Goal: Find specific page/section: Find specific page/section

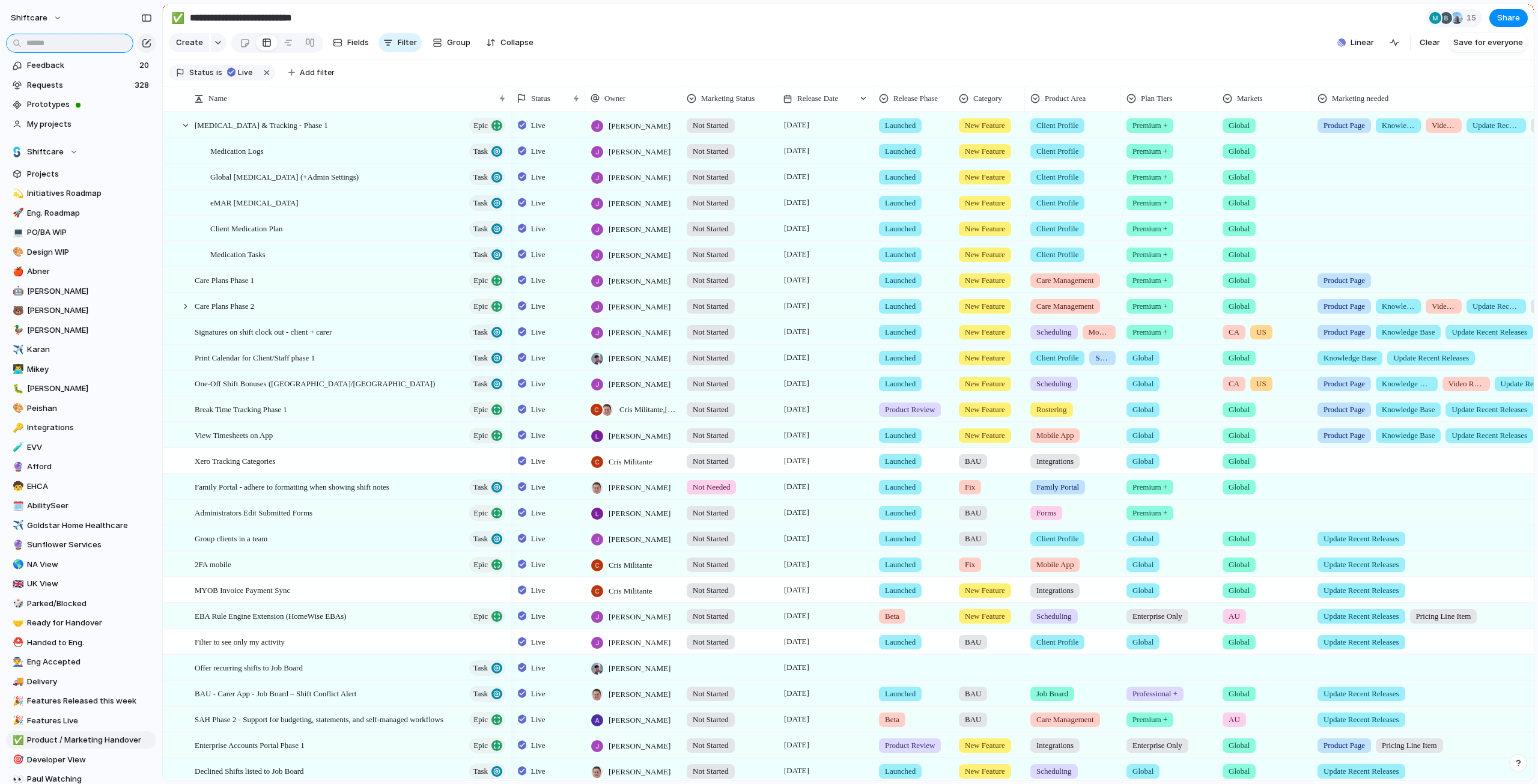
click at [47, 41] on input "text" at bounding box center [70, 43] width 127 height 19
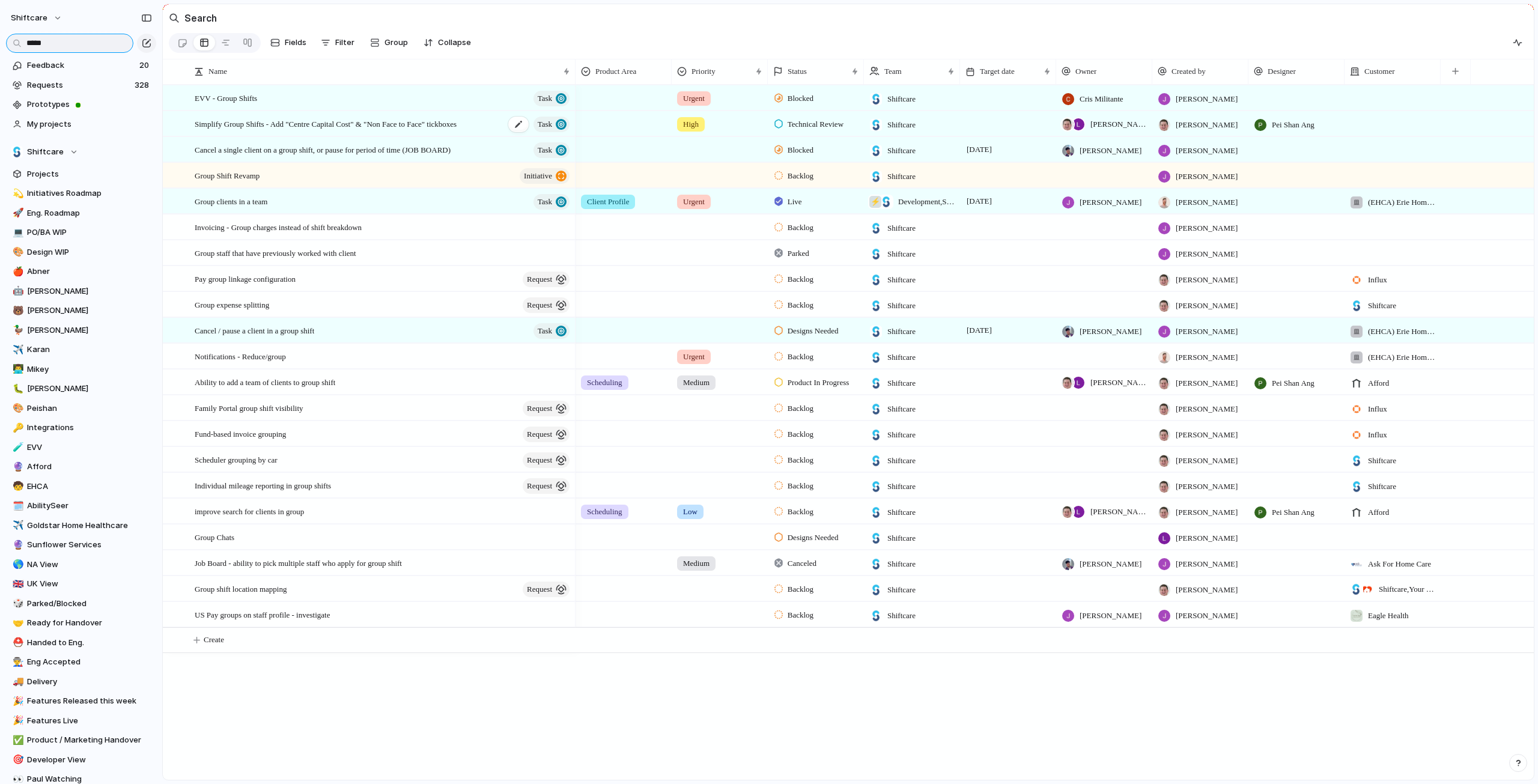
type input "*****"
click at [222, 130] on span "Simplify Group Shifts - Add "Centre Capital Cost" & "Non Face to Face" tickboxes" at bounding box center [326, 123] width 262 height 14
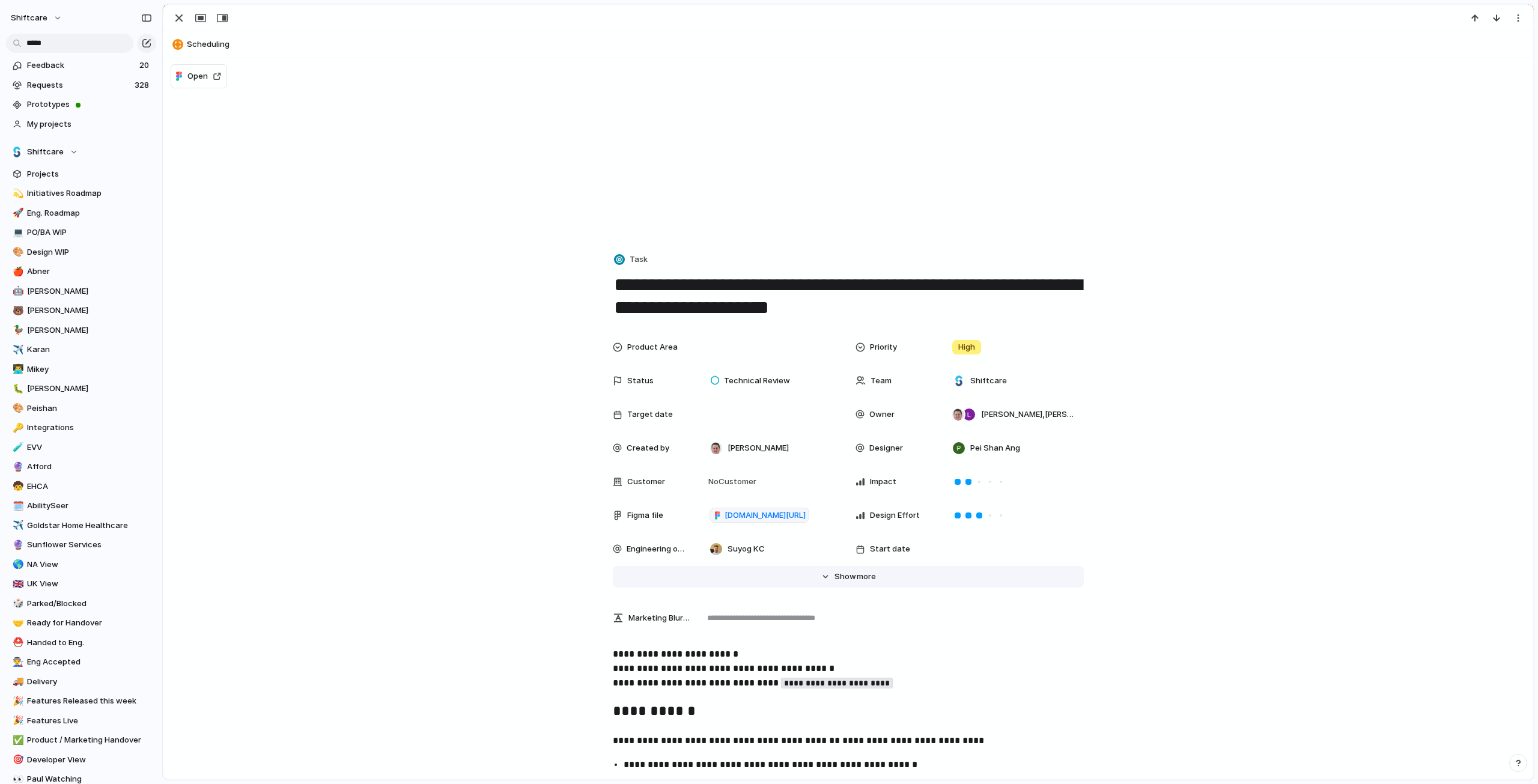
click at [834, 577] on span "Show" at bounding box center [845, 577] width 21 height 12
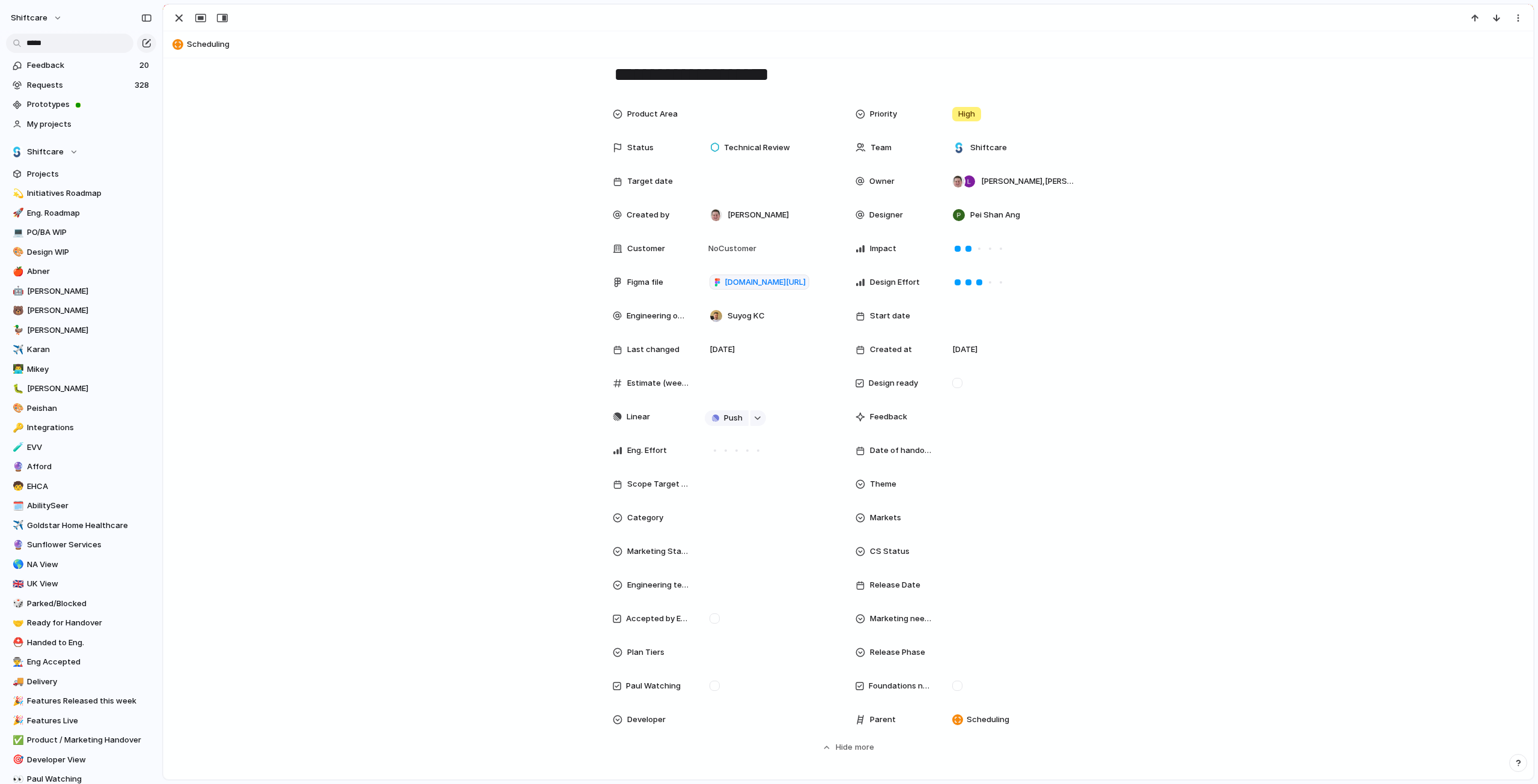
scroll to position [300, 0]
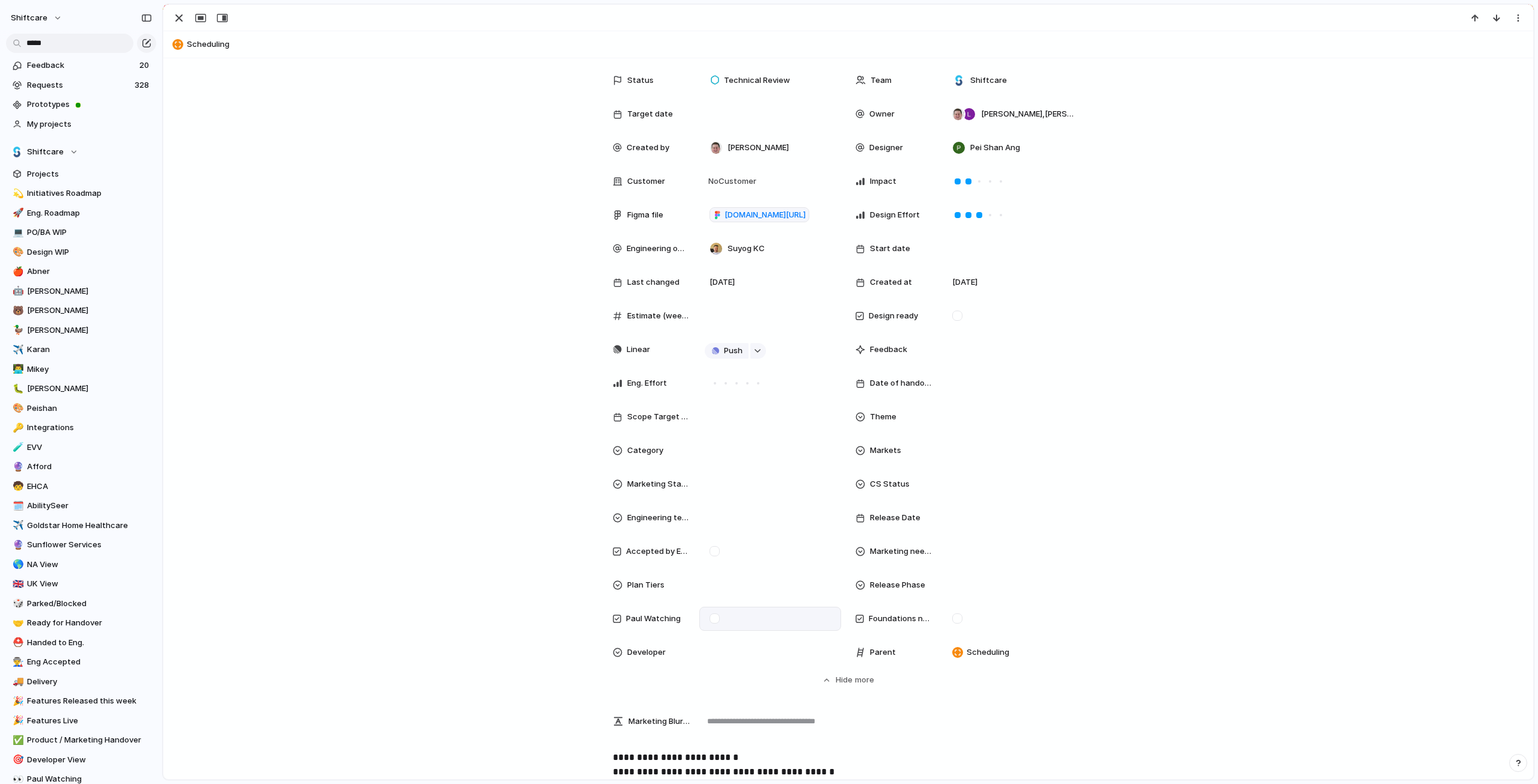
click at [710, 621] on div at bounding box center [714, 618] width 10 height 10
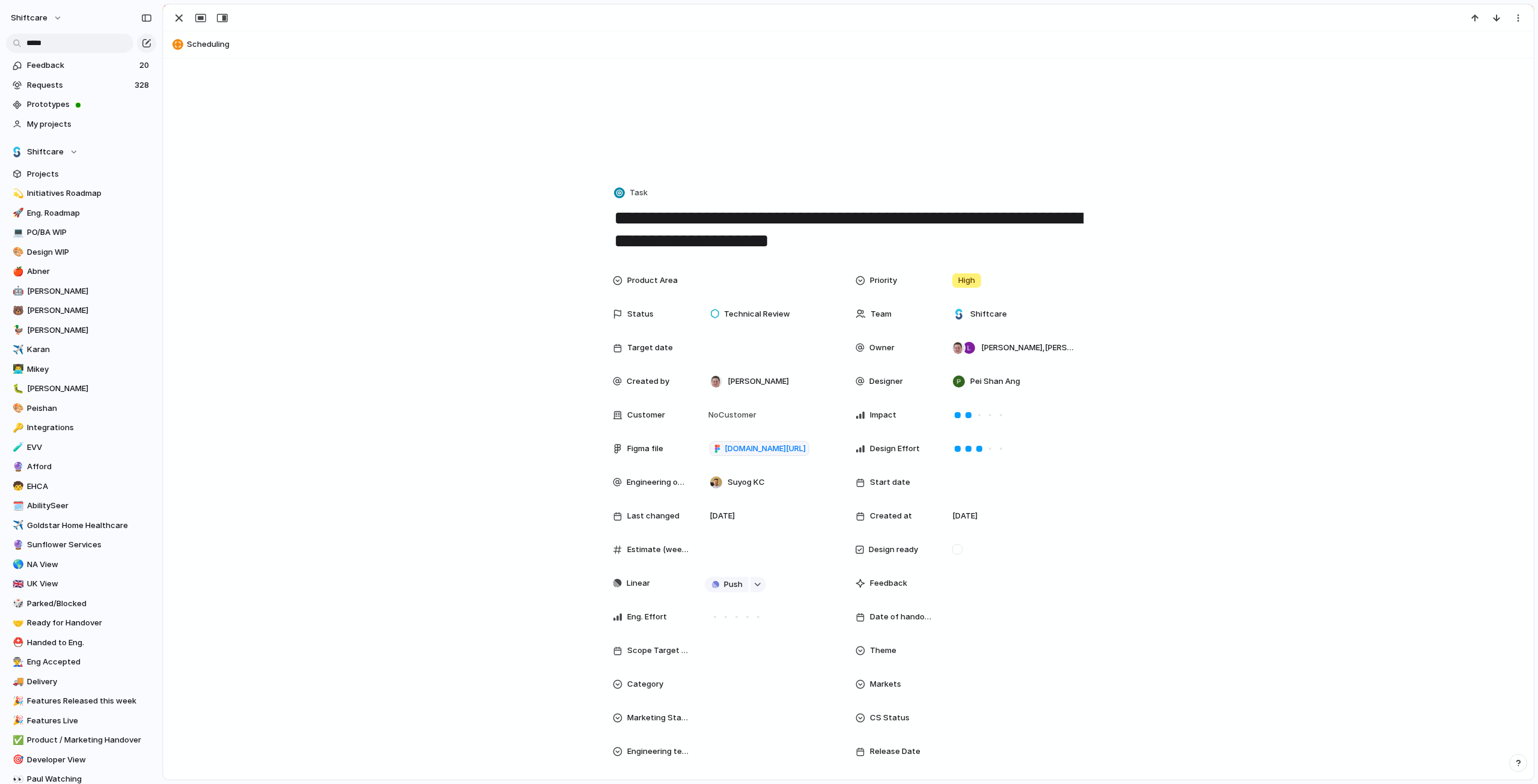
scroll to position [0, 0]
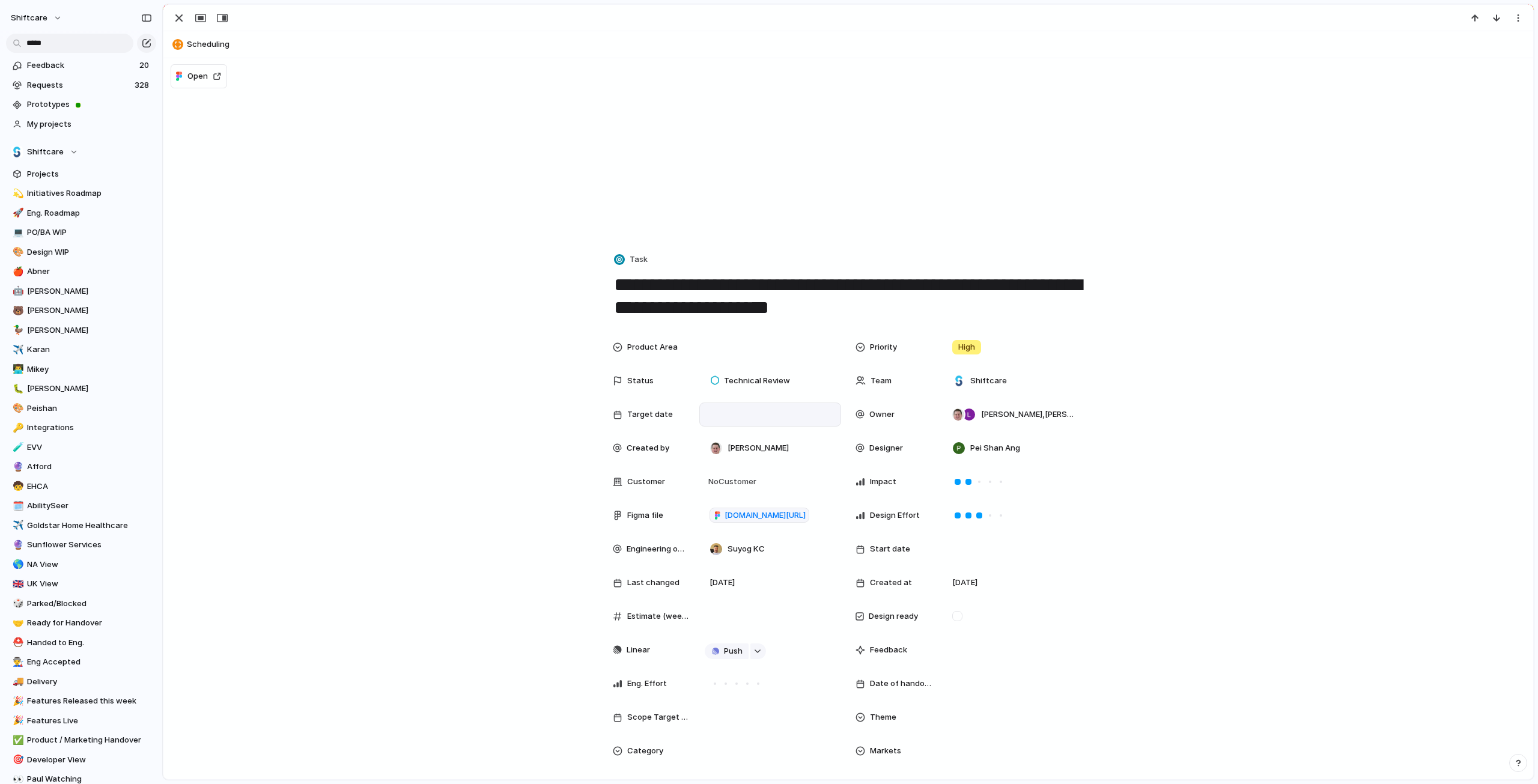
click at [739, 413] on div at bounding box center [770, 415] width 131 height 13
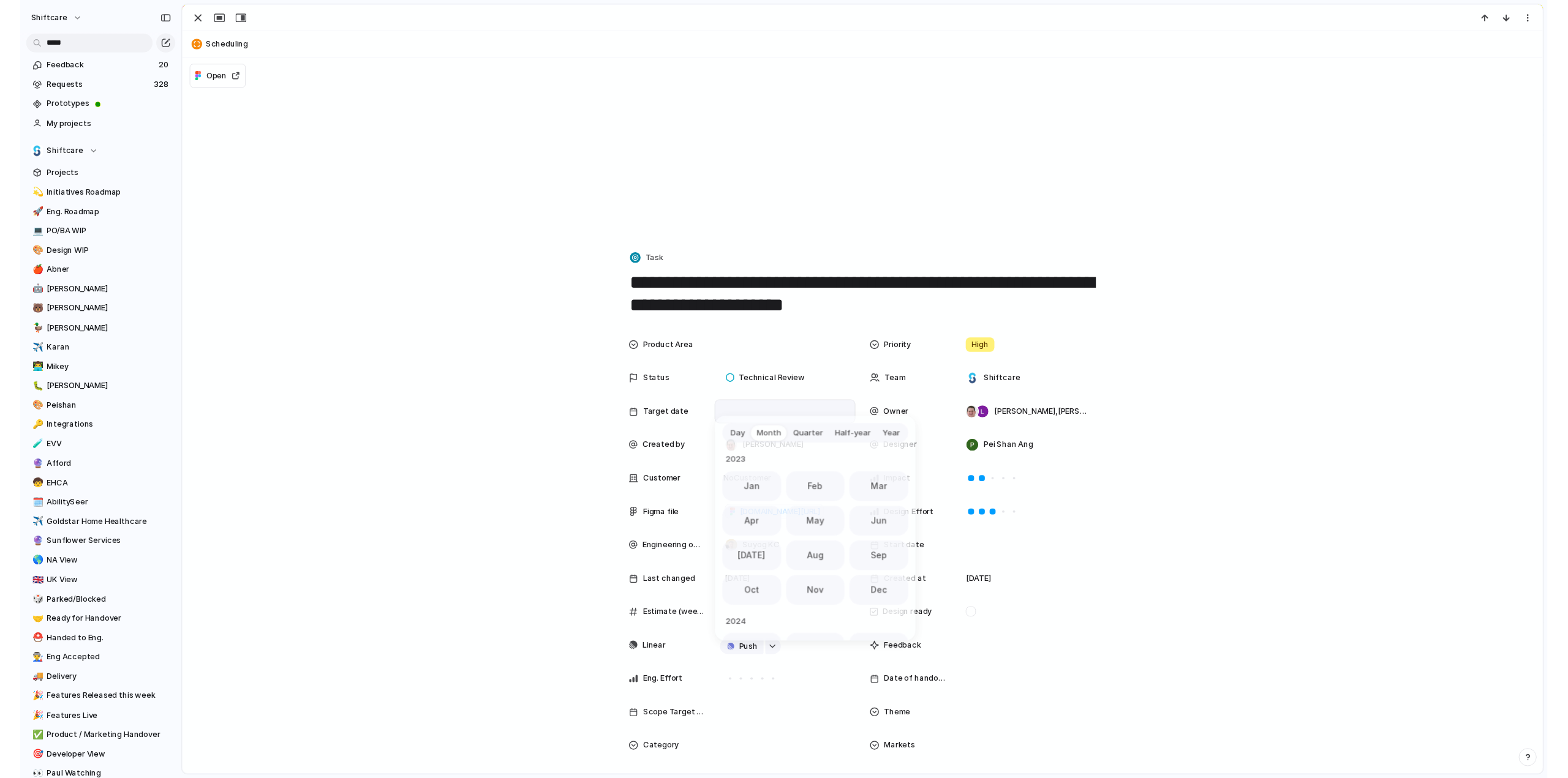
scroll to position [336, 0]
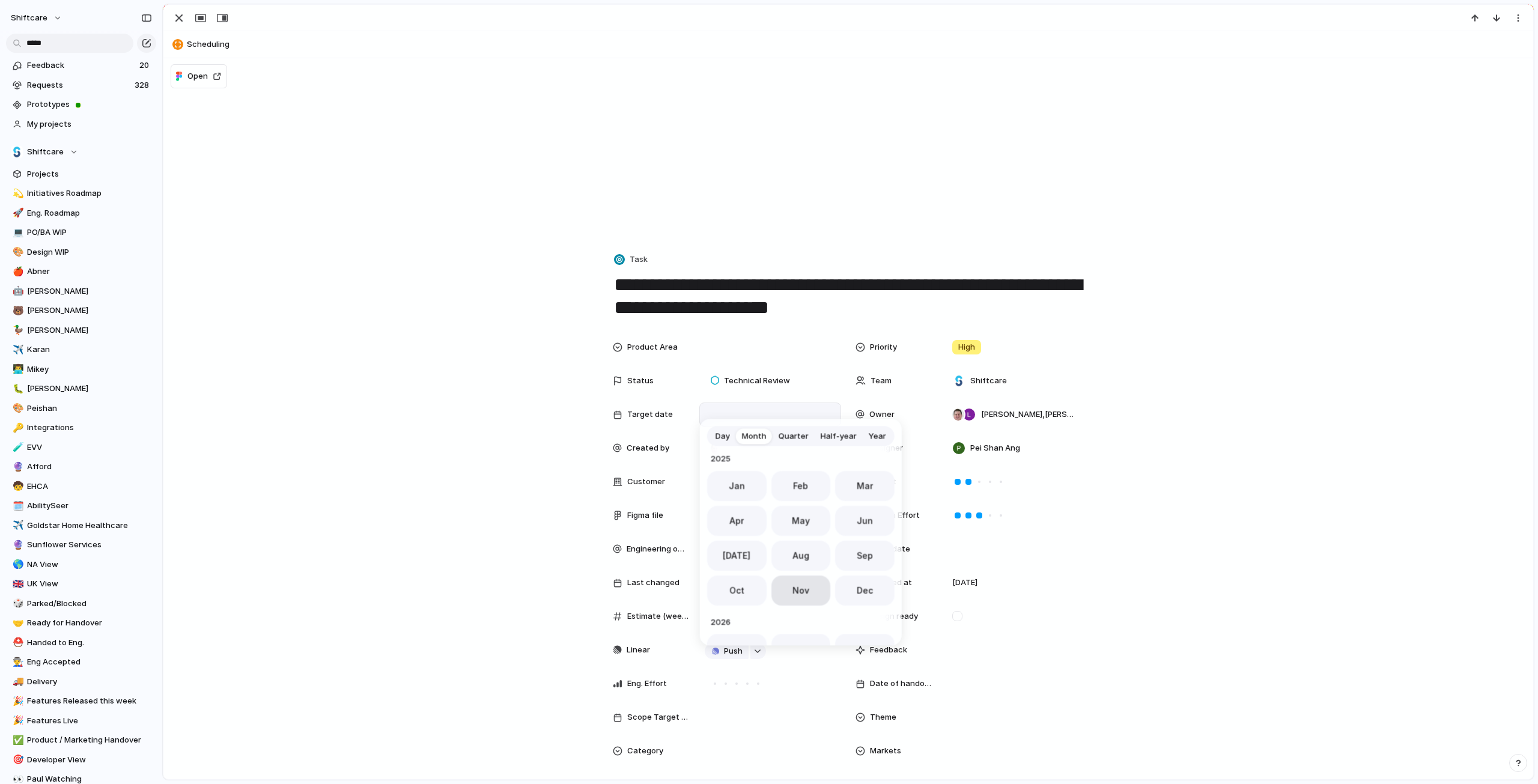
click at [798, 594] on span "Nov" at bounding box center [801, 590] width 17 height 13
click at [180, 19] on div "button" at bounding box center [179, 18] width 15 height 15
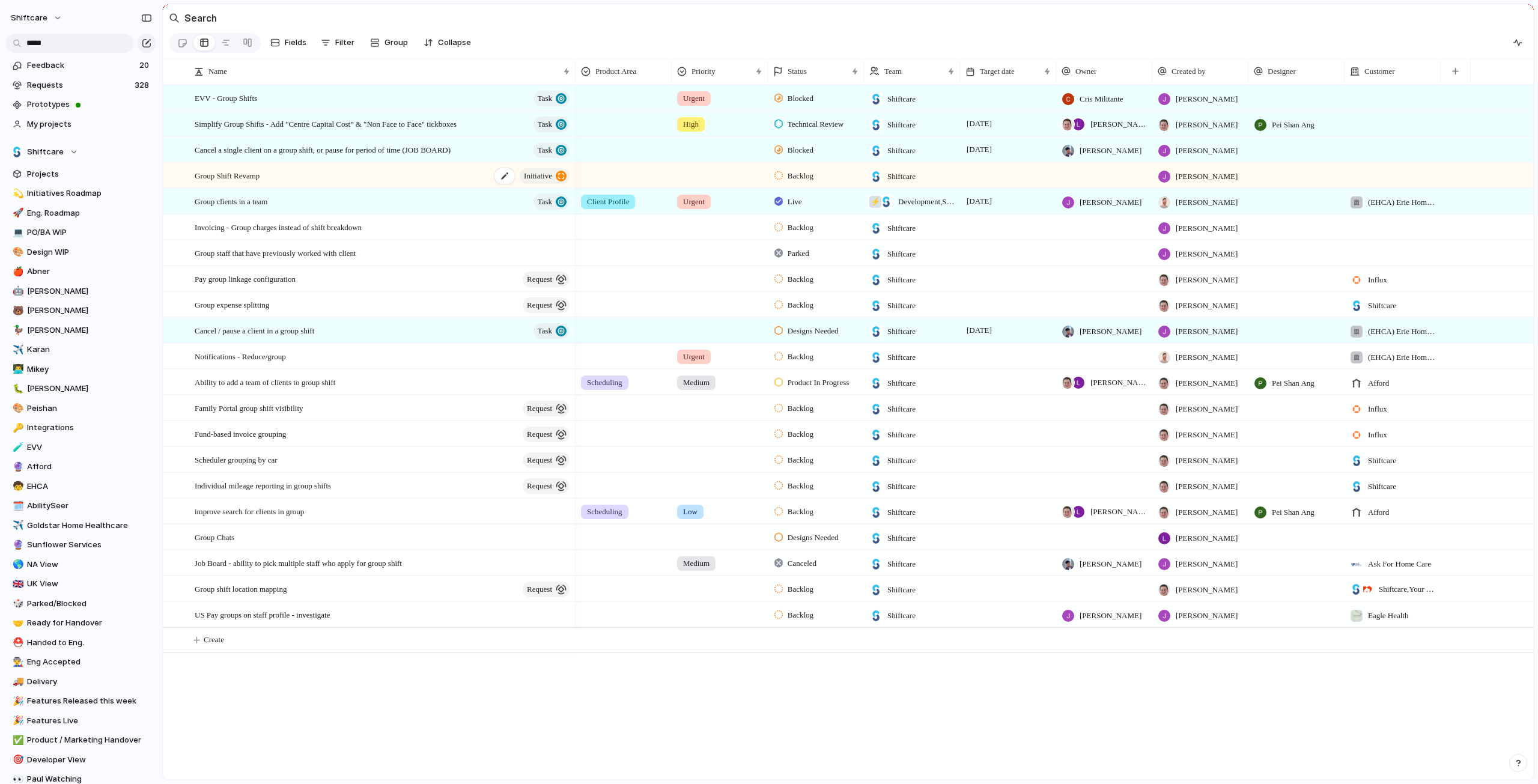
click at [300, 179] on div "Group Shift Revamp initiative" at bounding box center [383, 175] width 377 height 25
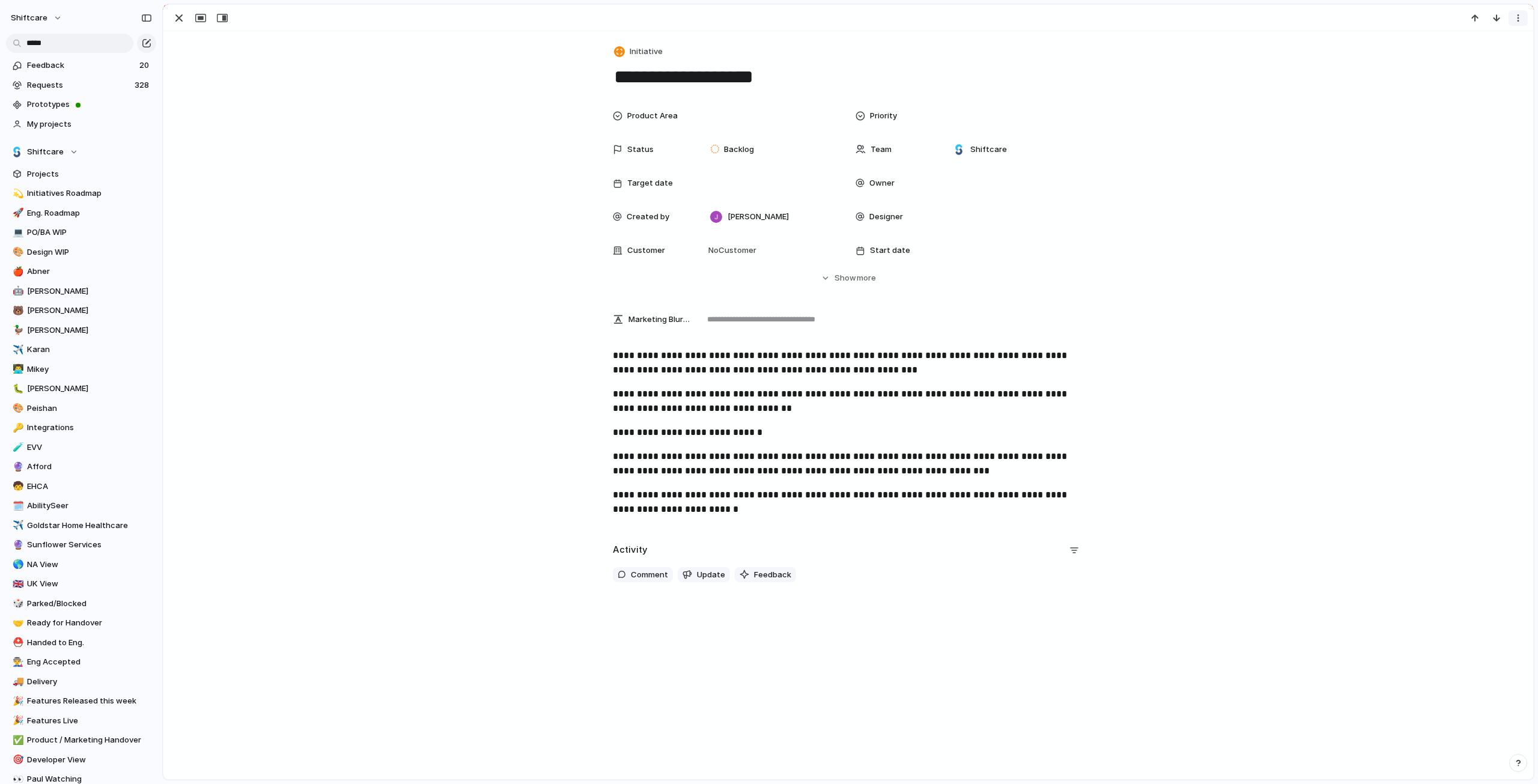
click at [1517, 17] on div "button" at bounding box center [1518, 18] width 9 height 9
click at [1470, 61] on span "Delete" at bounding box center [1466, 63] width 25 height 12
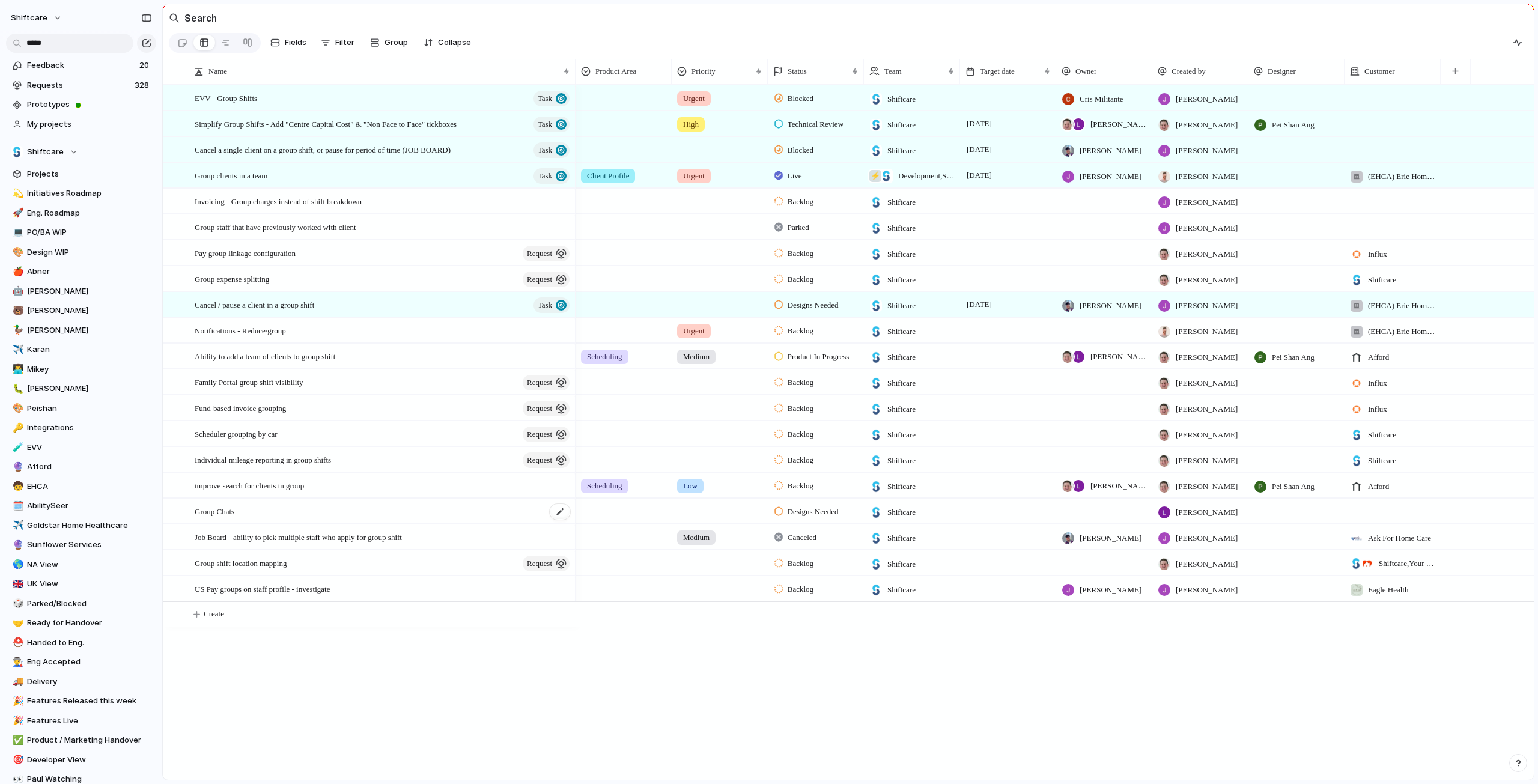
click at [337, 522] on div "Group Chats" at bounding box center [383, 511] width 377 height 25
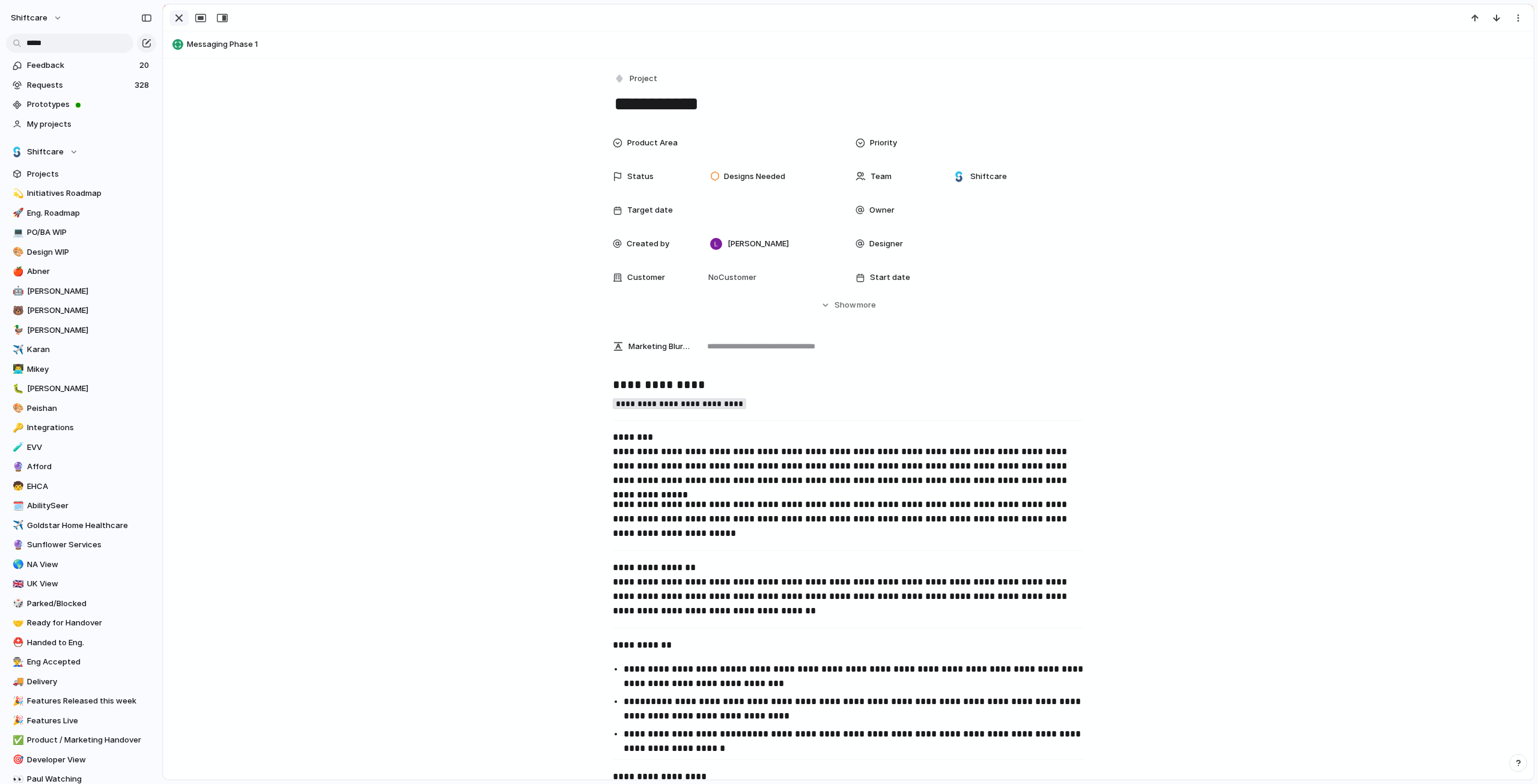
click at [178, 17] on div "button" at bounding box center [179, 18] width 15 height 15
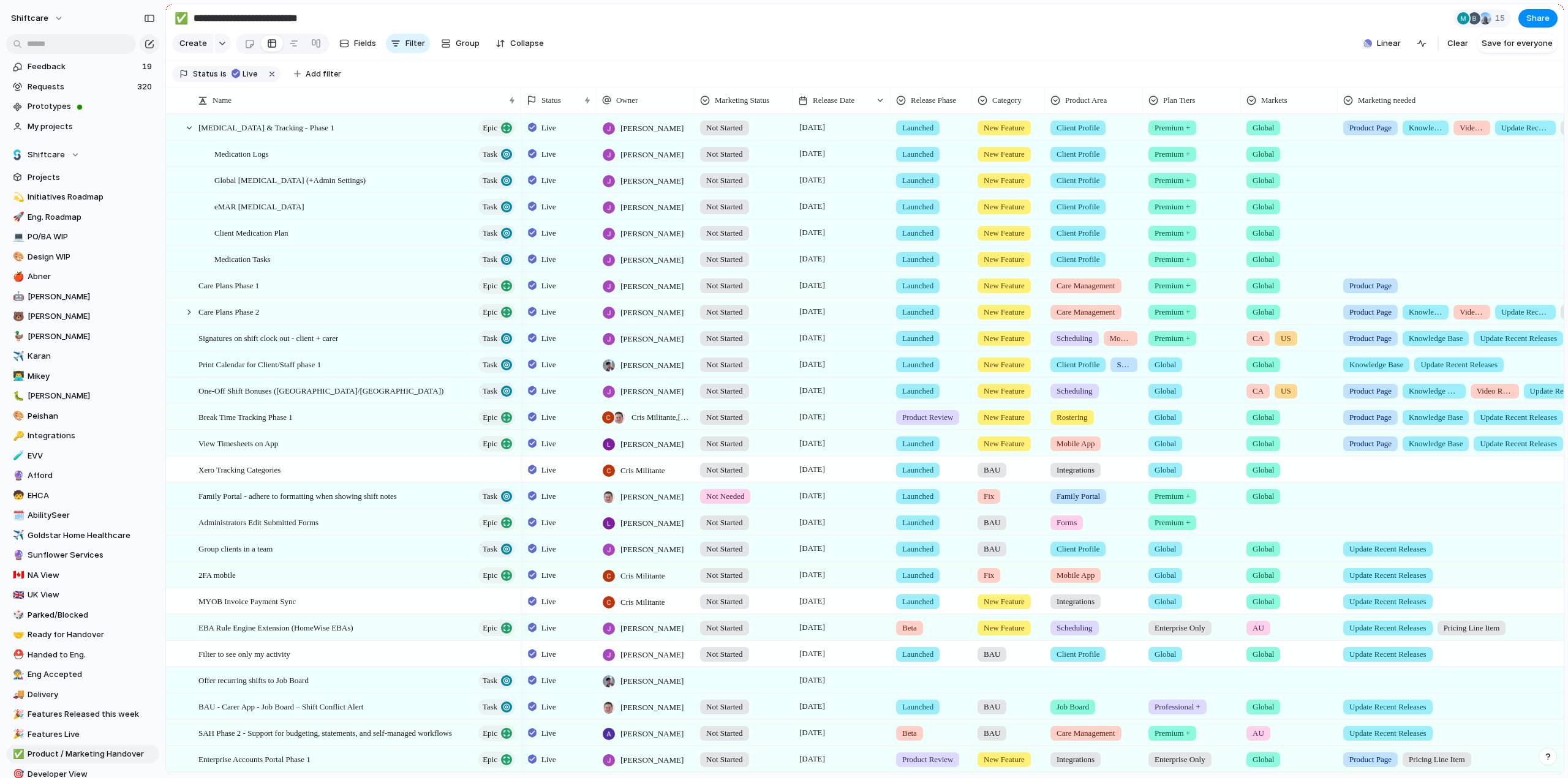
scroll to position [164, 0]
